Goal: Contribute content: Add original content to the website for others to see

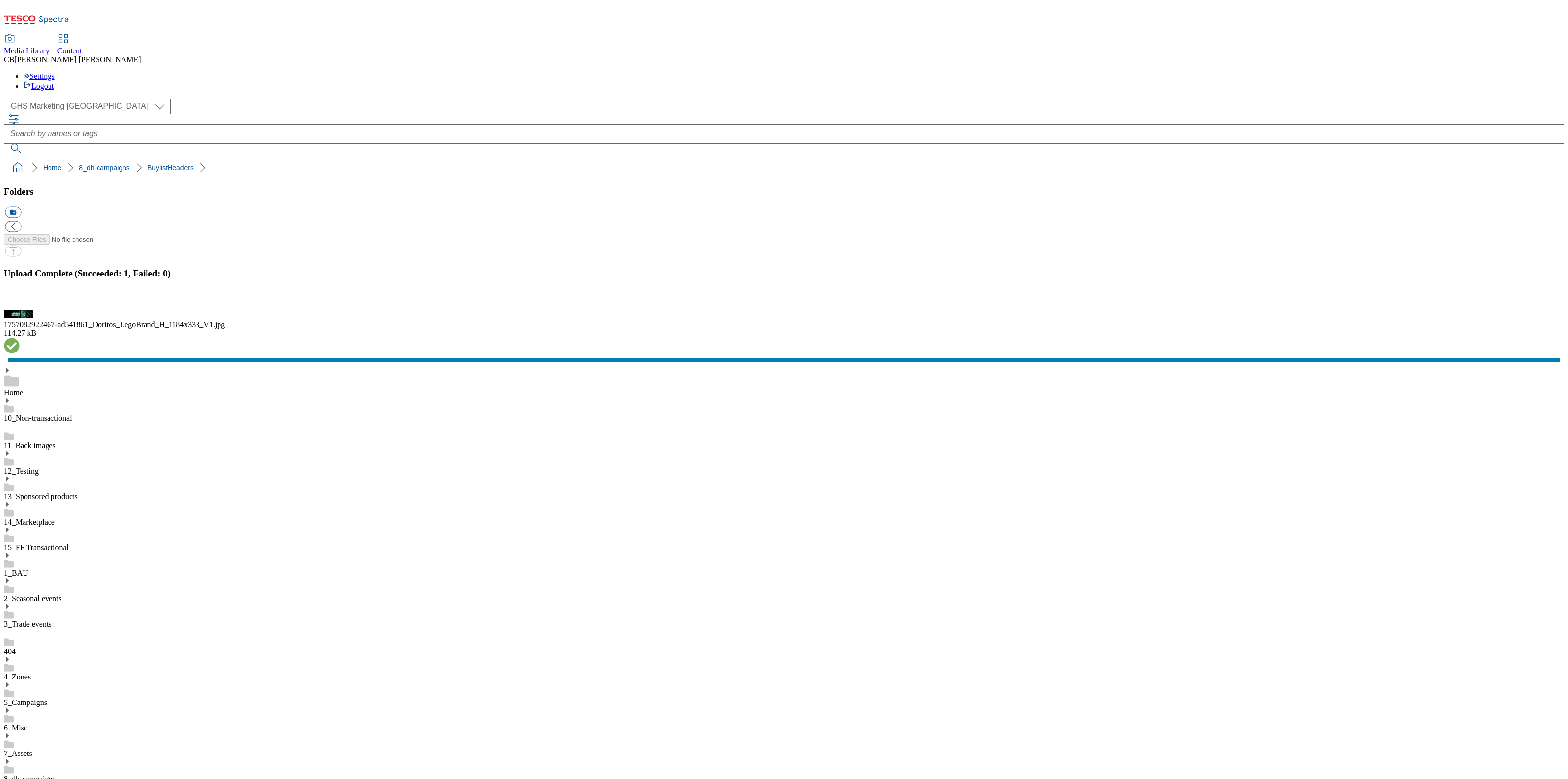
scroll to position [184, 0]
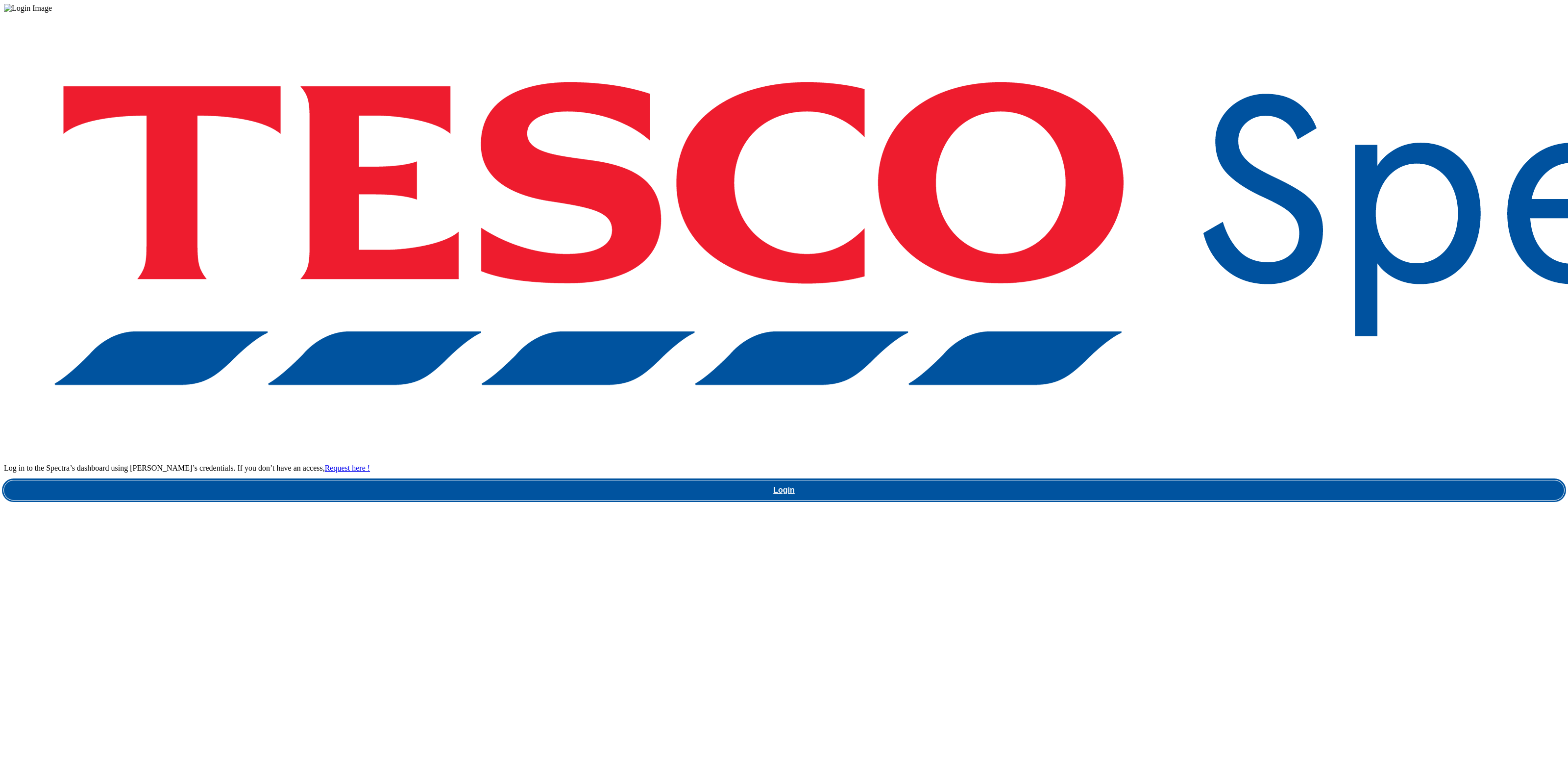
click at [1183, 481] on link "Login" at bounding box center [784, 490] width 1560 height 19
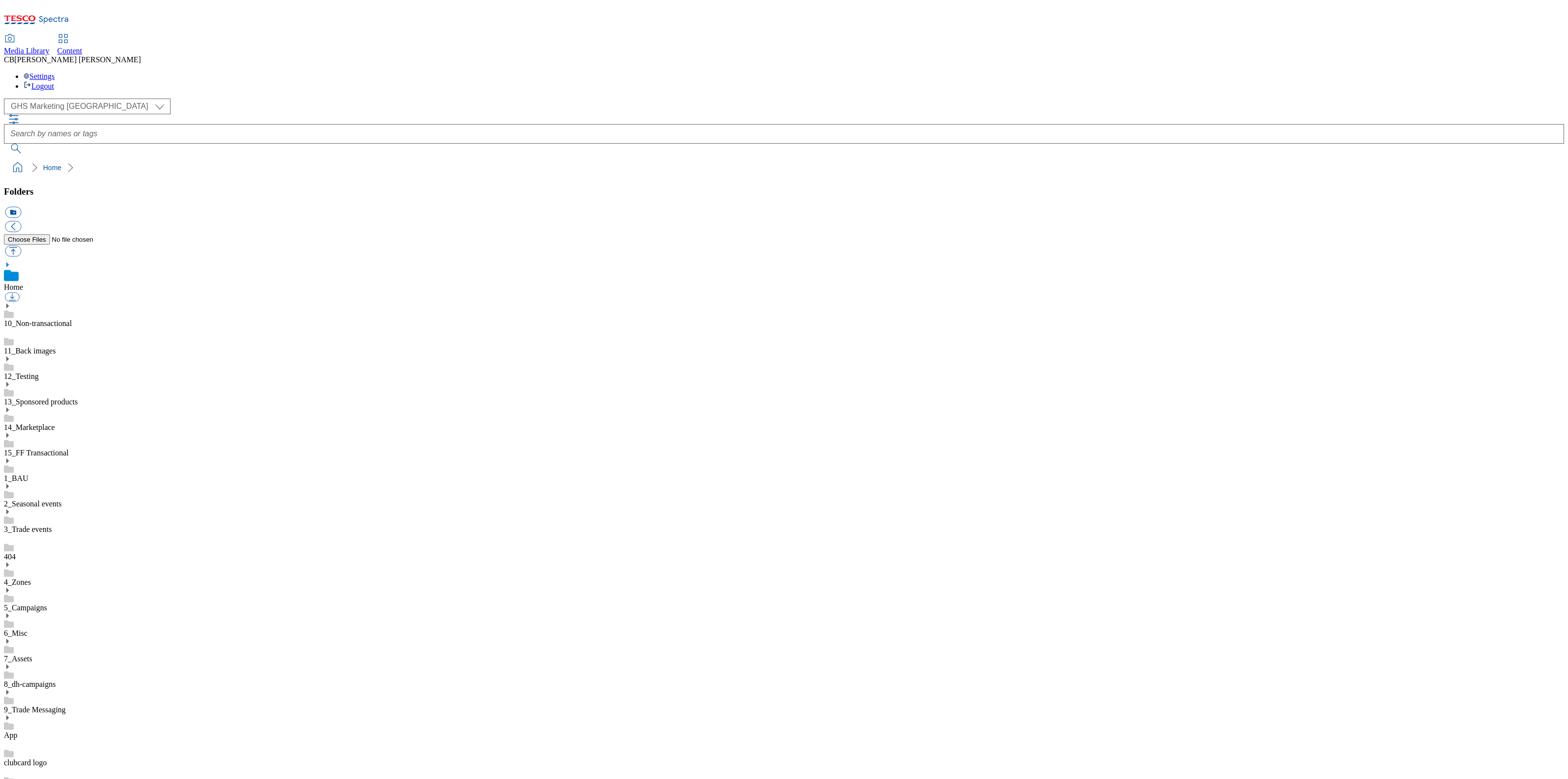
click at [9, 664] on use at bounding box center [8, 666] width 3 height 5
click at [21, 246] on button "button" at bounding box center [13, 252] width 17 height 12
type input "C:\fakepath\1756993530668-ad542071_Kinder_Joy_LegoBrand_2560x320_V1.jpg"
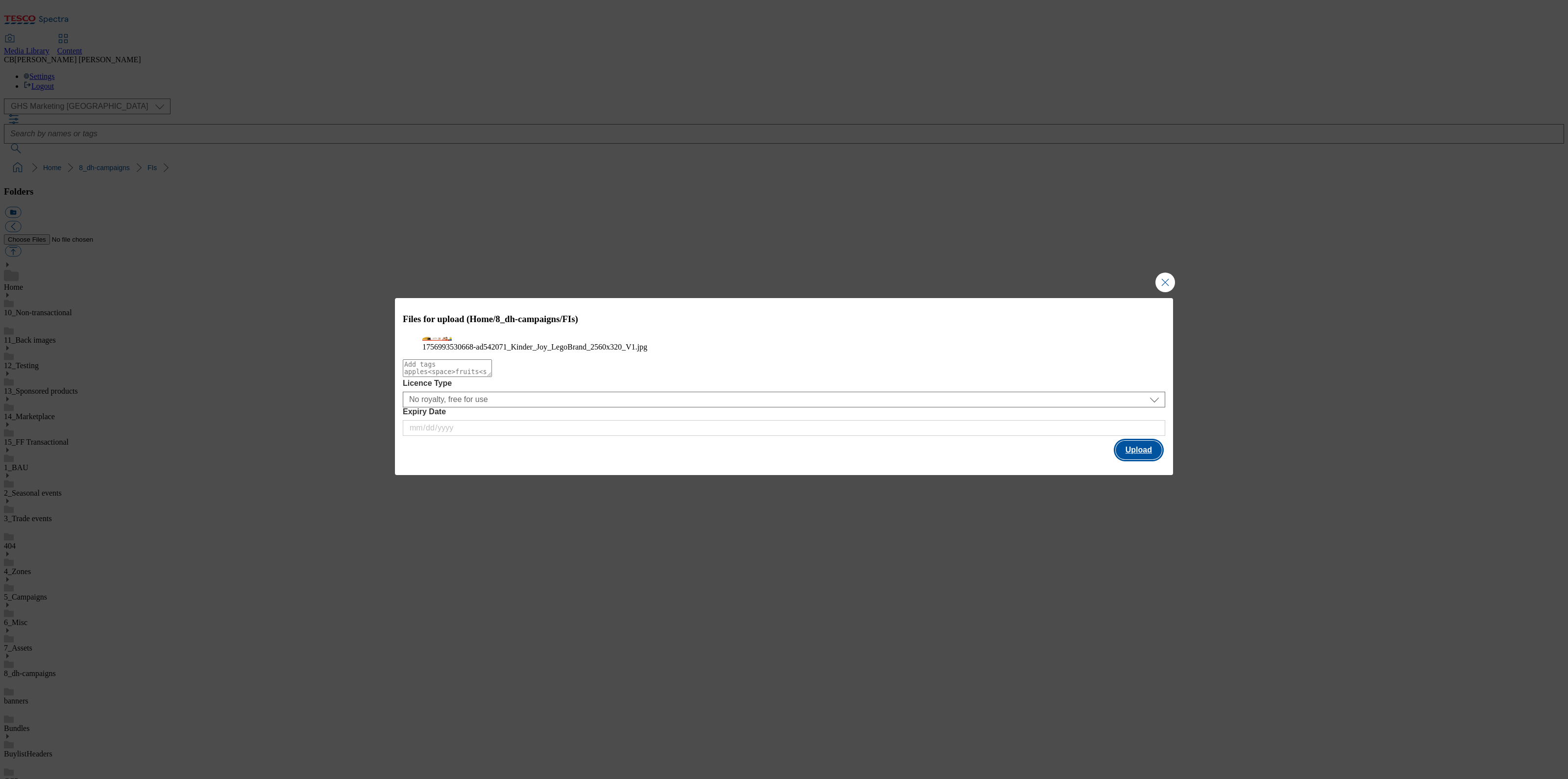
click at [1125, 459] on button "Upload" at bounding box center [1138, 449] width 46 height 19
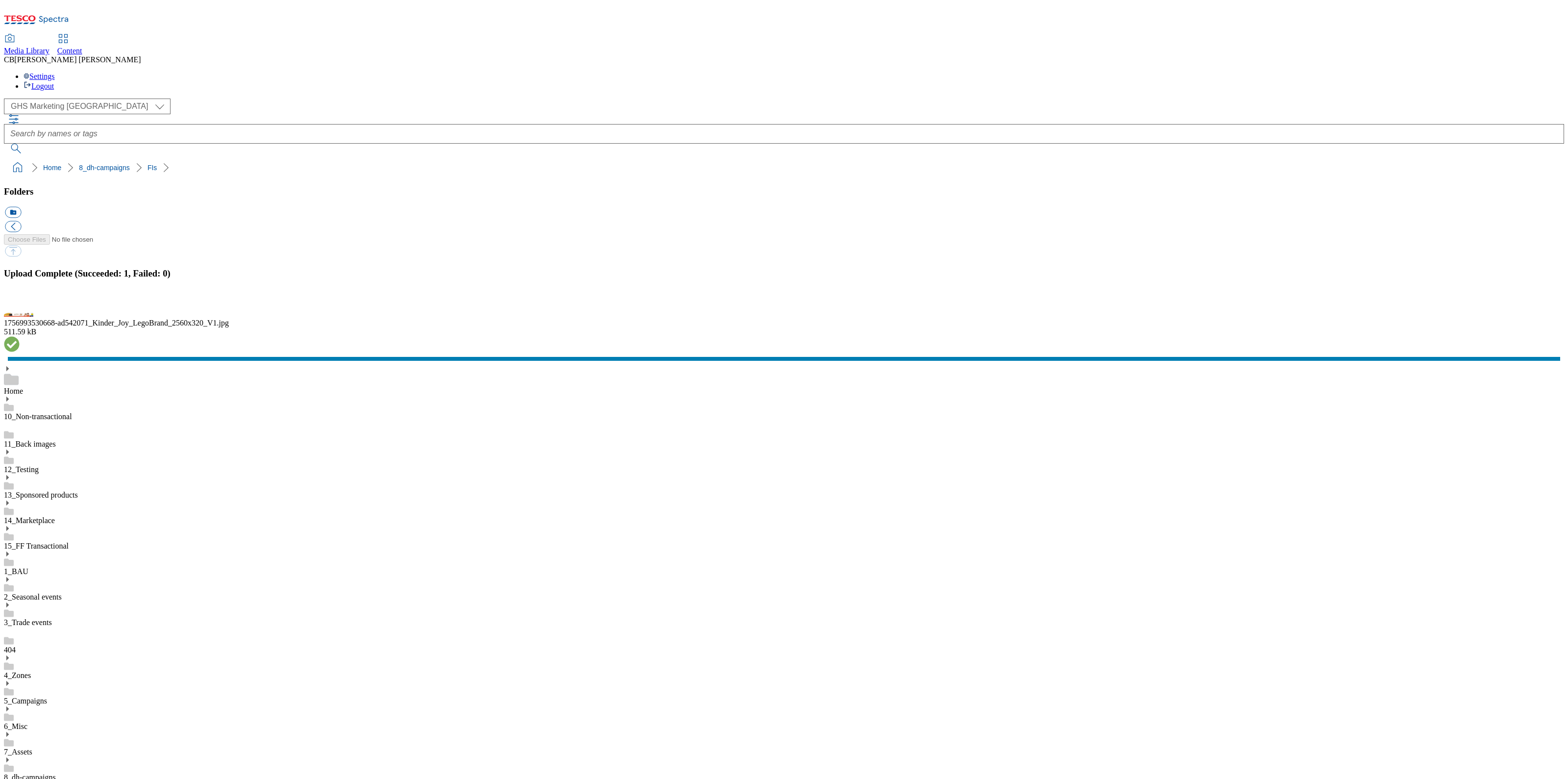
click at [764, 132] on div "( optional ) GHS Marketing UK GHS ROI GHS Marketing UK Home 8_dh-campaigns FIs" at bounding box center [784, 137] width 1560 height 78
click at [19, 309] on button "button" at bounding box center [12, 304] width 15 height 10
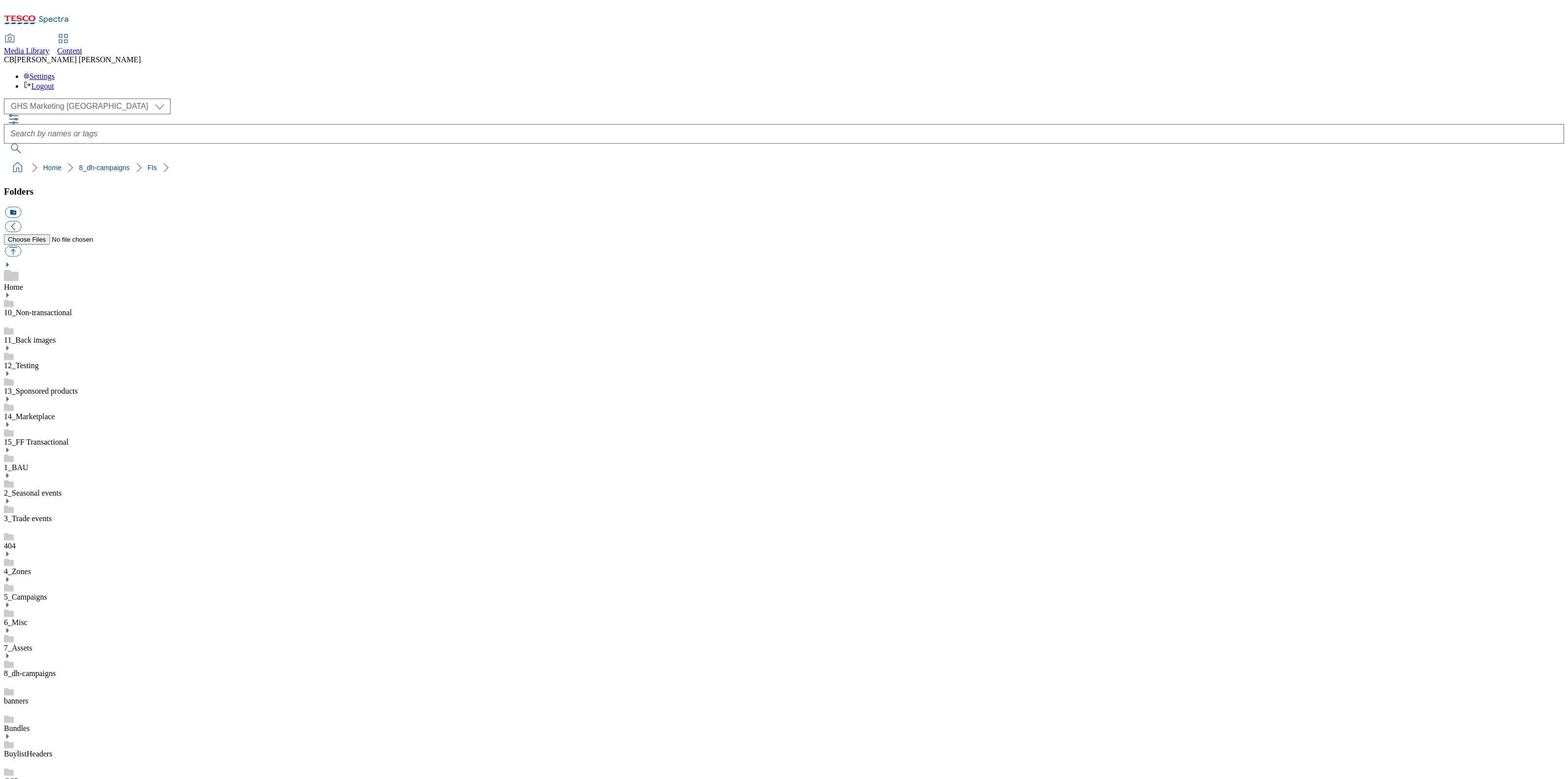
click at [11, 652] on icon at bounding box center [7, 655] width 7 height 7
click at [21, 246] on button "button" at bounding box center [13, 252] width 17 height 12
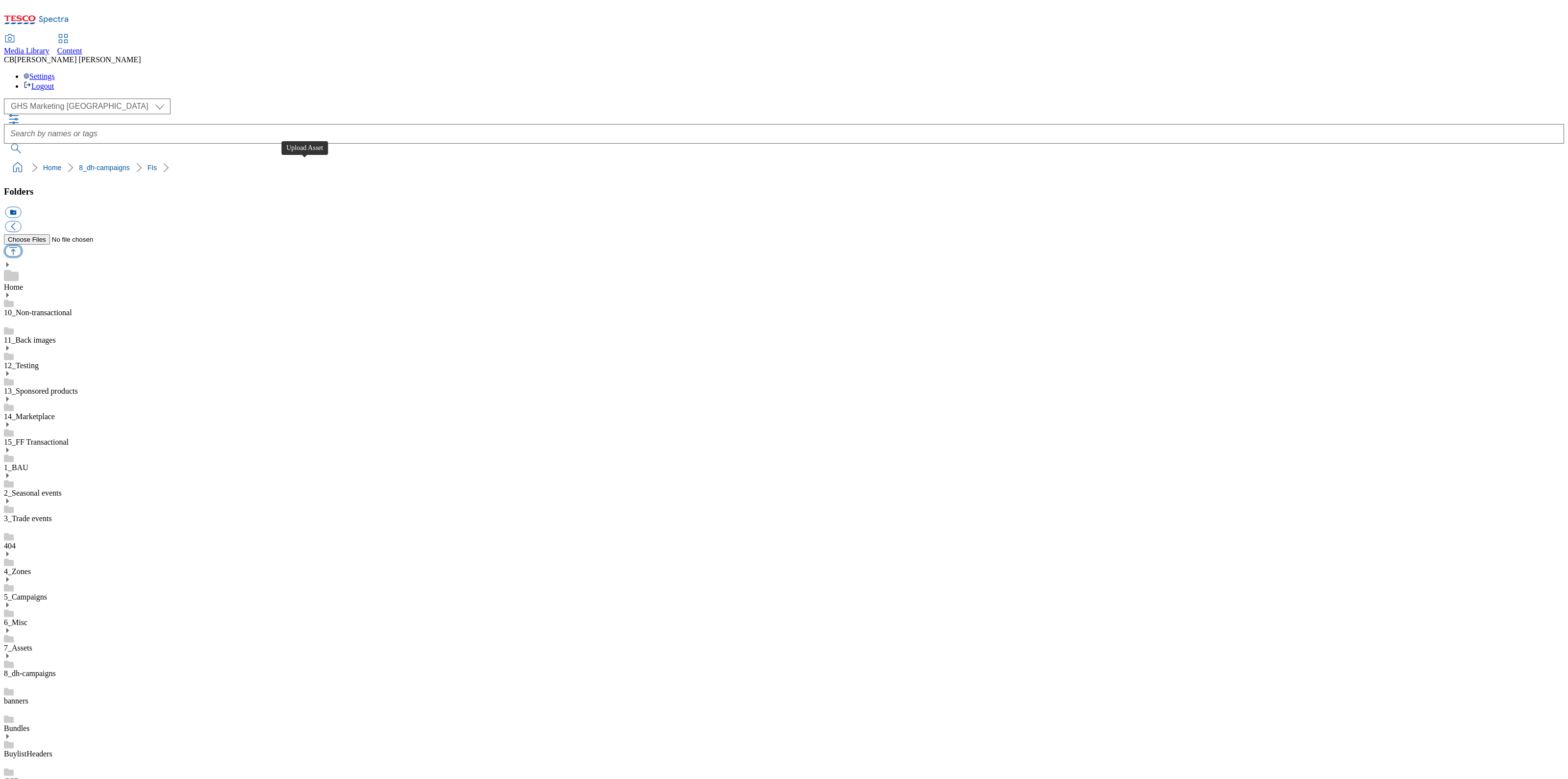
type input "C:\fakepath\1756989265262-ad542072_Kinder_Bueno_LegoBrand_2560x320_V1.jpg"
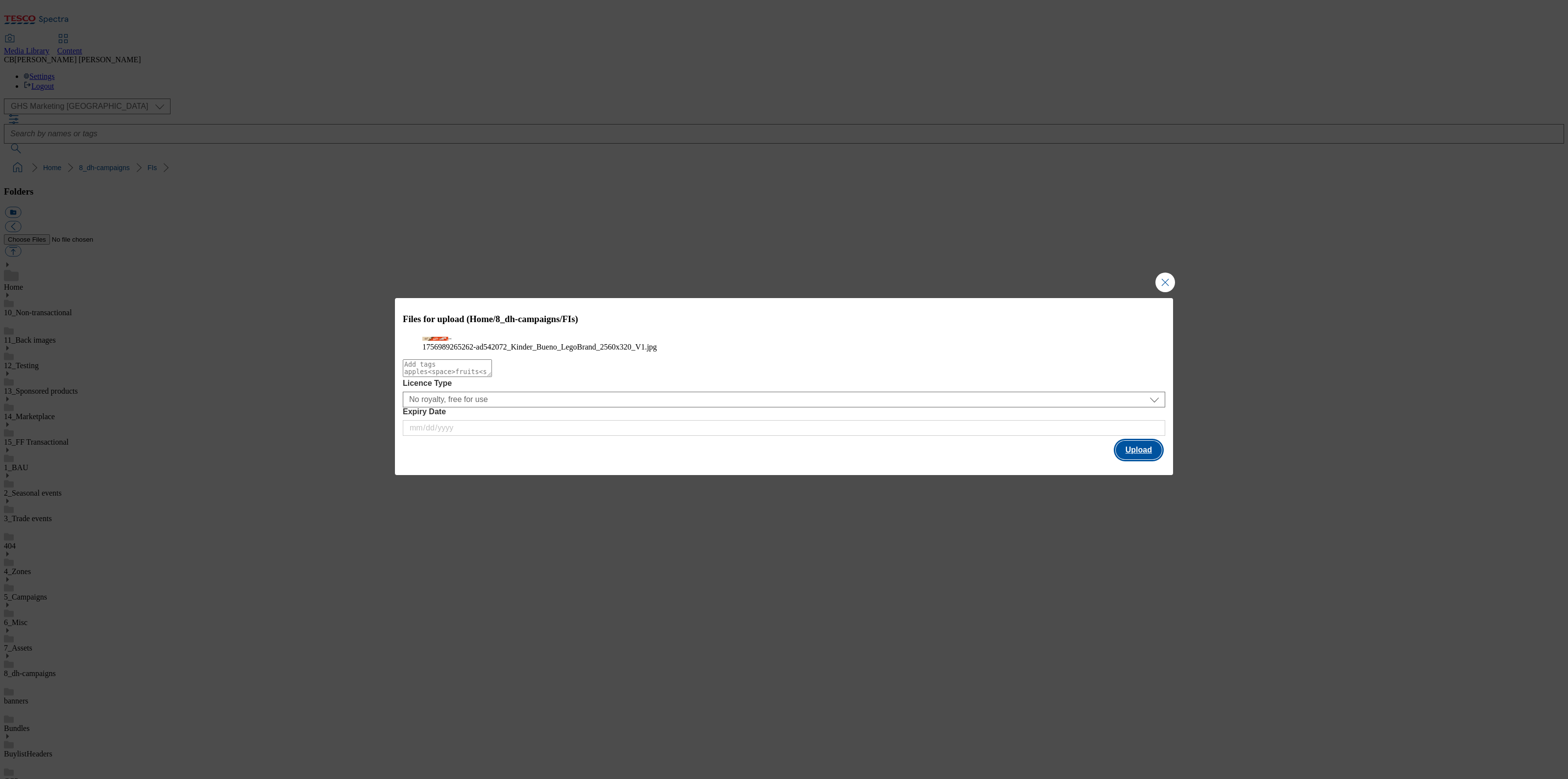
click at [1140, 459] on button "Upload" at bounding box center [1138, 449] width 46 height 19
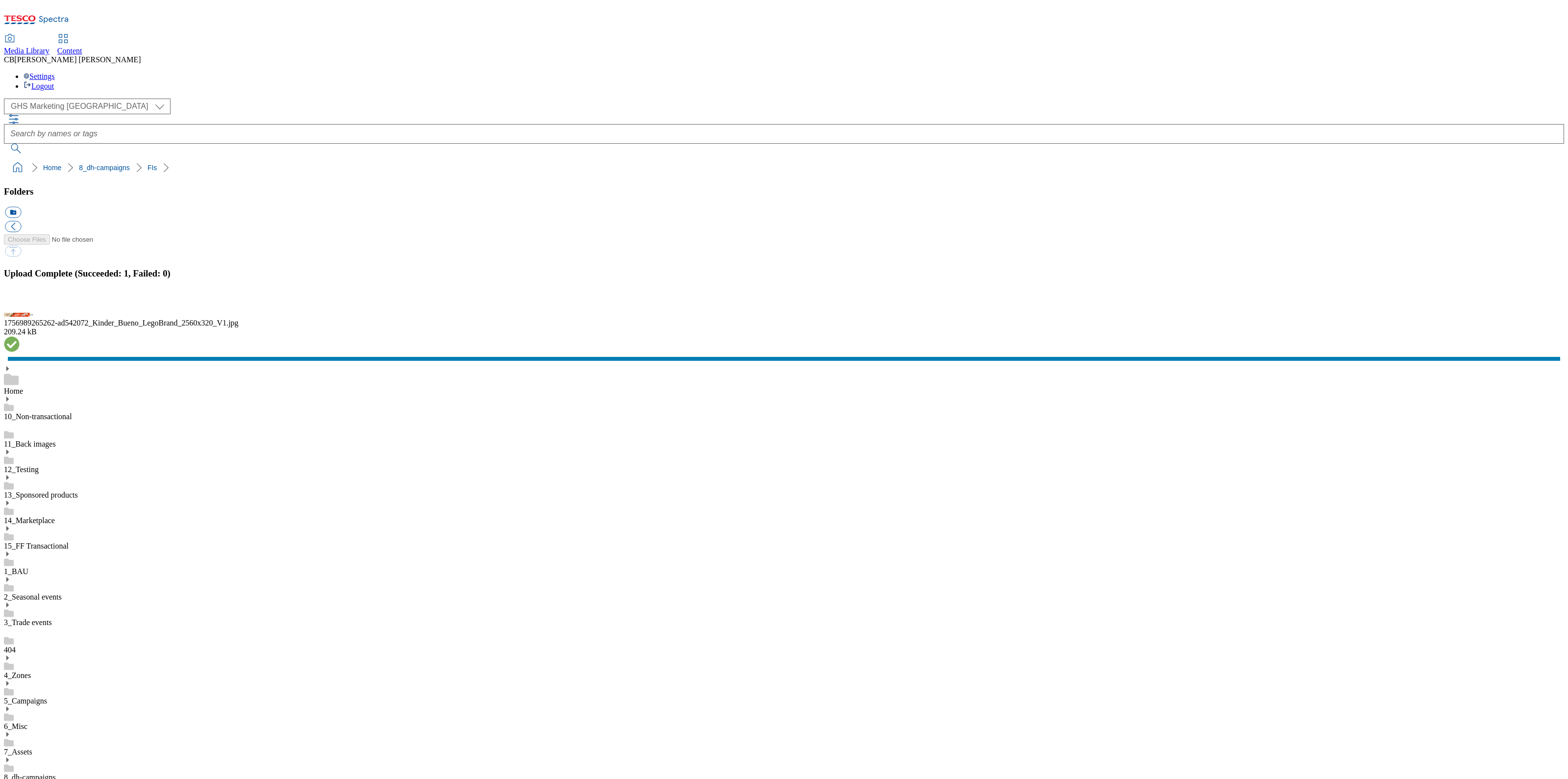
click at [19, 309] on button "button" at bounding box center [12, 304] width 15 height 10
